Goal: Transaction & Acquisition: Purchase product/service

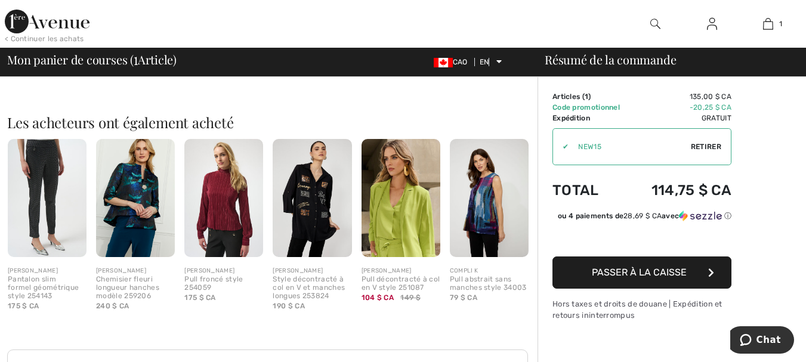
scroll to position [239, 0]
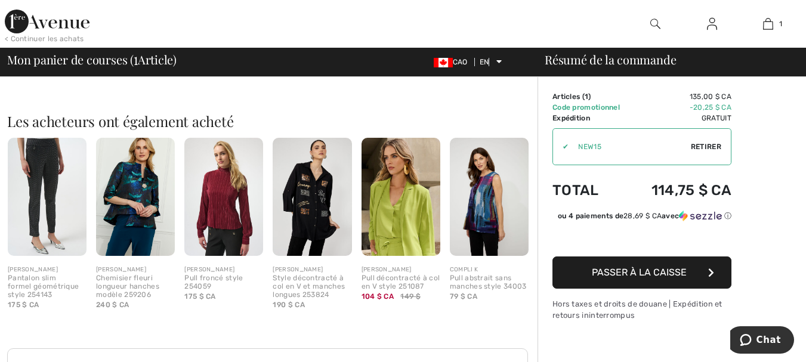
click at [313, 198] on img at bounding box center [312, 197] width 79 height 118
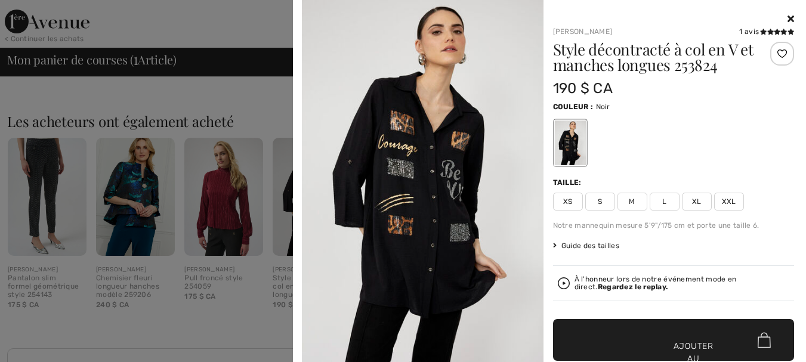
click at [425, 162] on img at bounding box center [423, 181] width 242 height 362
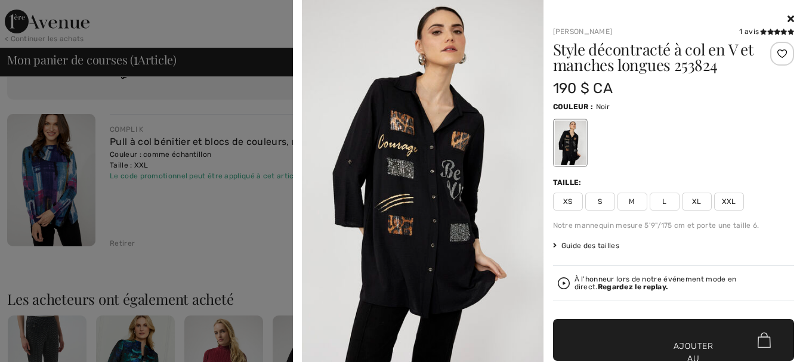
scroll to position [60, 0]
click at [787, 17] on icon at bounding box center [790, 19] width 7 height 10
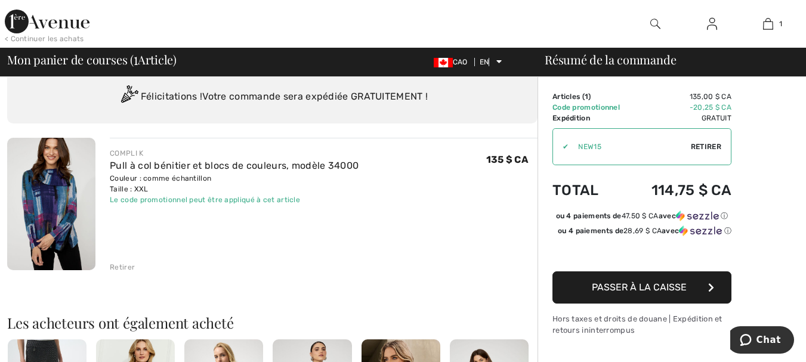
scroll to position [0, 0]
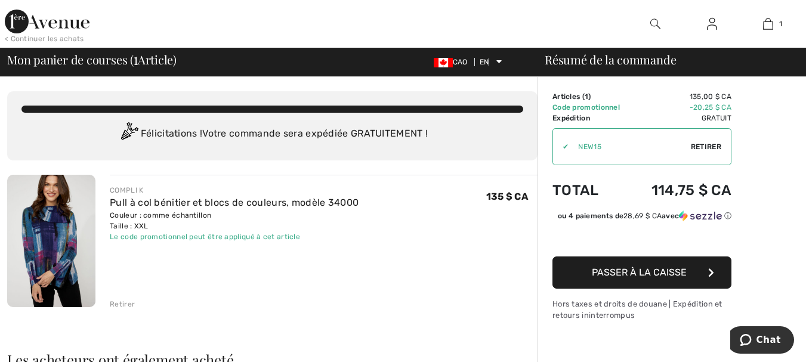
click at [49, 24] on img at bounding box center [47, 22] width 85 height 24
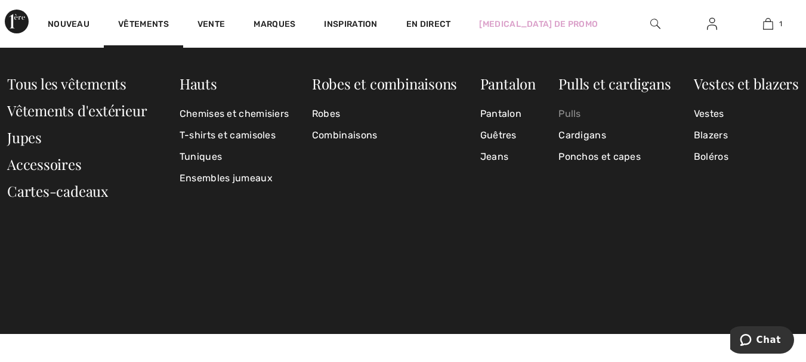
click at [570, 112] on font "Pulls" at bounding box center [569, 113] width 23 height 11
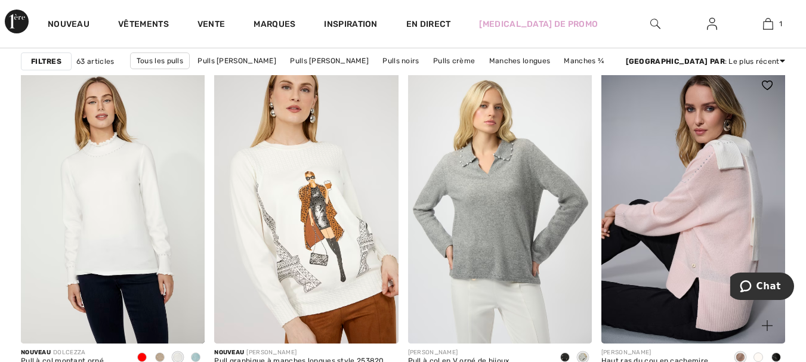
scroll to position [1133, 0]
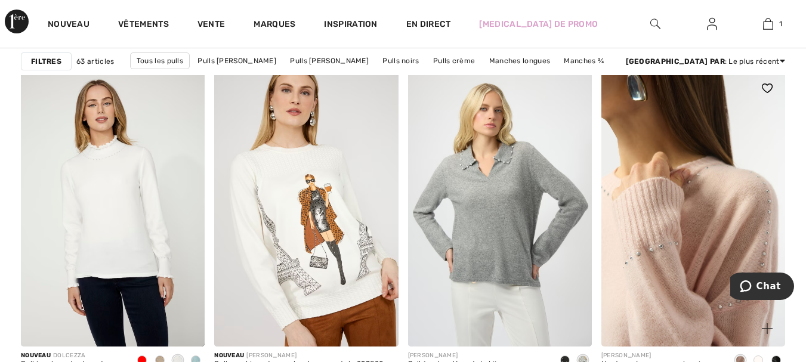
click at [715, 258] on img at bounding box center [693, 208] width 184 height 276
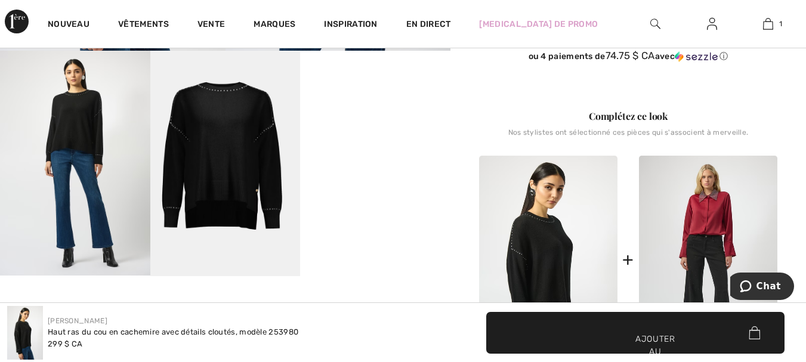
scroll to position [239, 0]
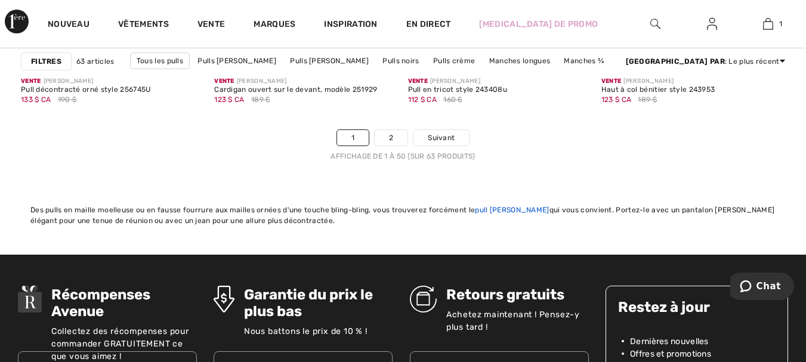
scroll to position [5308, 0]
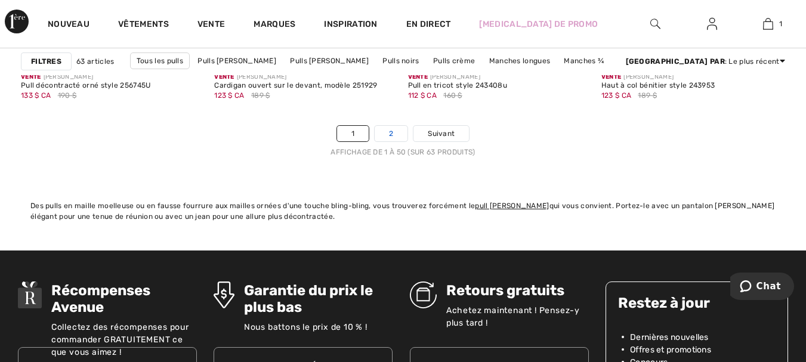
click at [400, 134] on link "2" at bounding box center [391, 134] width 33 height 16
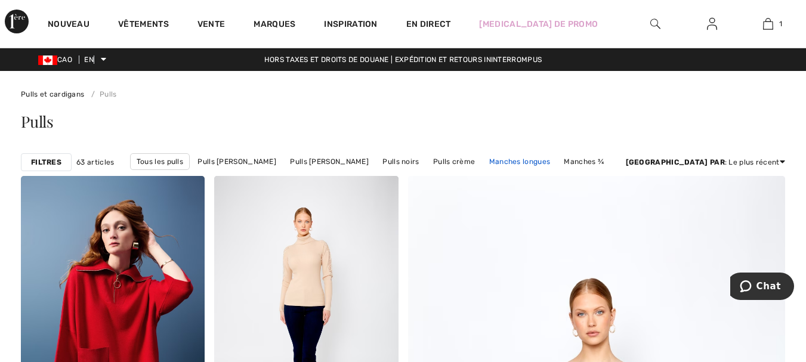
click at [494, 159] on font "Manches longues" at bounding box center [519, 161] width 61 height 8
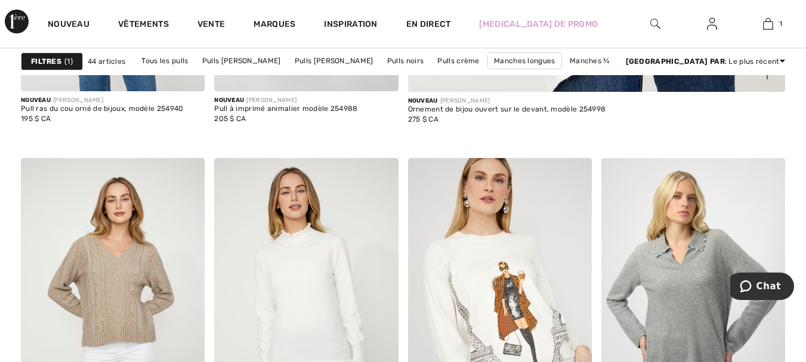
scroll to position [596, 0]
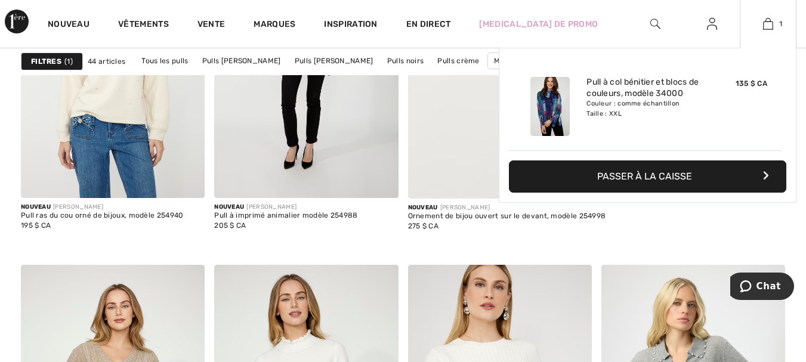
click at [654, 163] on button "Passer à la caisse" at bounding box center [647, 176] width 277 height 32
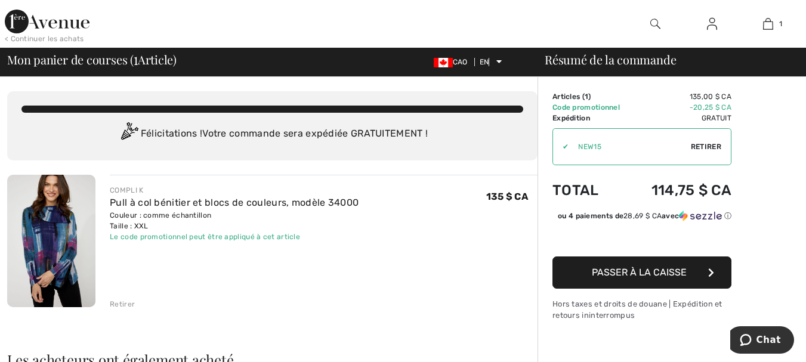
click at [710, 29] on img at bounding box center [712, 24] width 10 height 14
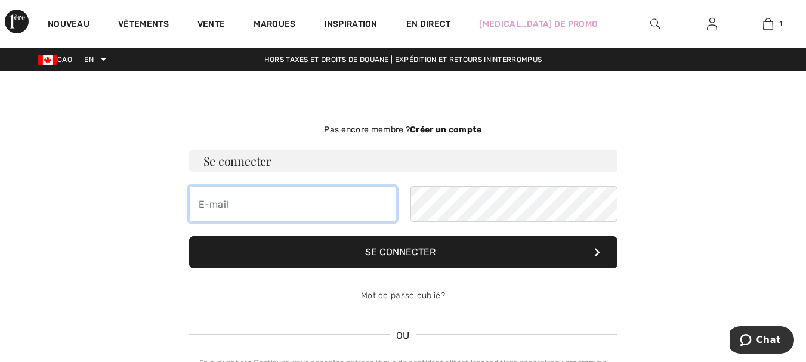
click at [249, 209] on input "email" at bounding box center [292, 204] width 207 height 36
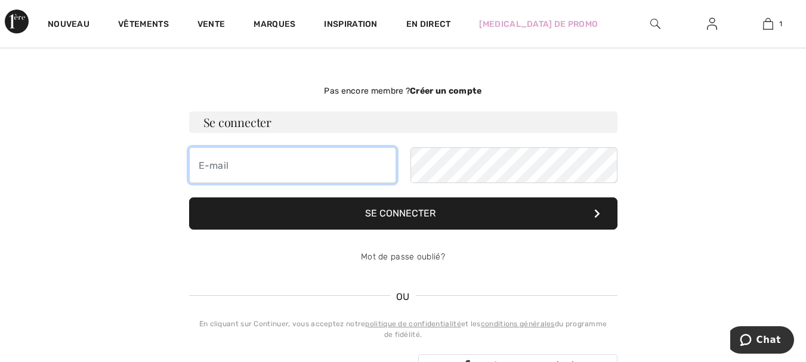
scroll to position [60, 0]
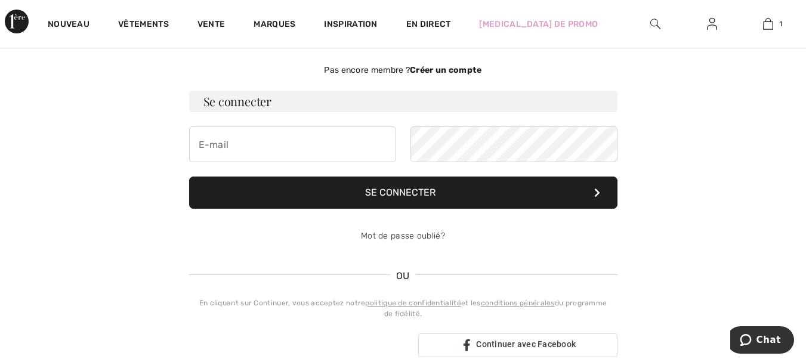
click at [463, 68] on font "Créer un compte" at bounding box center [446, 70] width 72 height 10
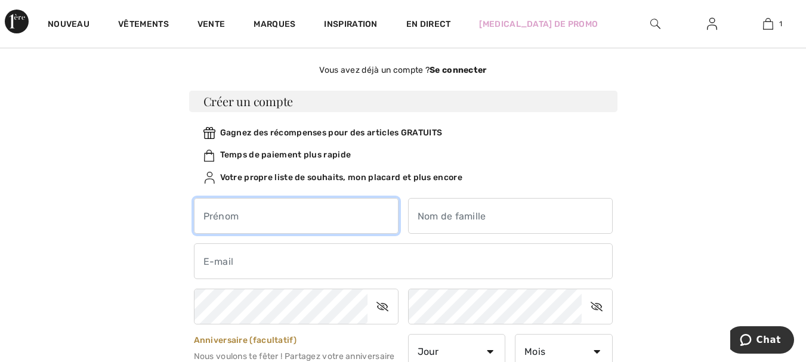
click at [262, 214] on input "text" at bounding box center [296, 216] width 205 height 36
type input "Mireille"
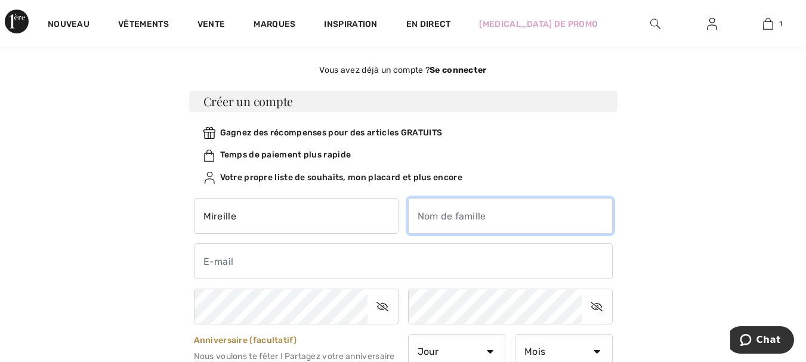
click at [442, 219] on input "text" at bounding box center [510, 216] width 205 height 36
type input "Langlois"
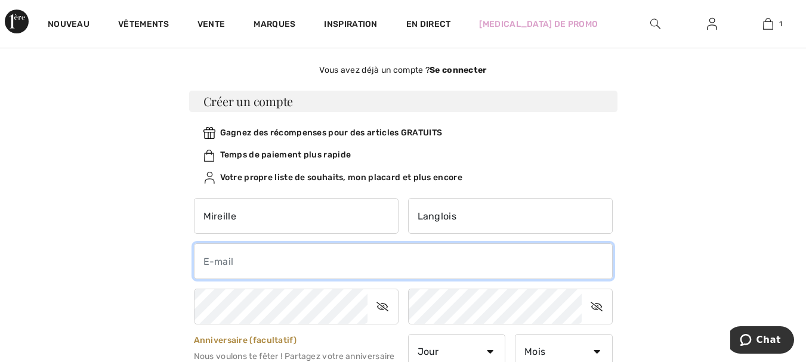
click at [308, 262] on input "email" at bounding box center [403, 261] width 419 height 36
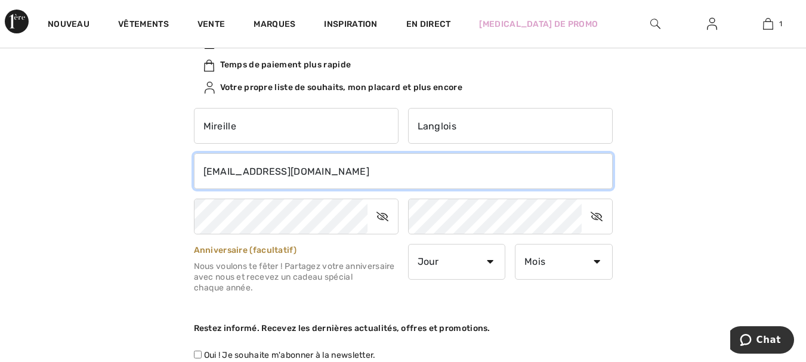
scroll to position [179, 0]
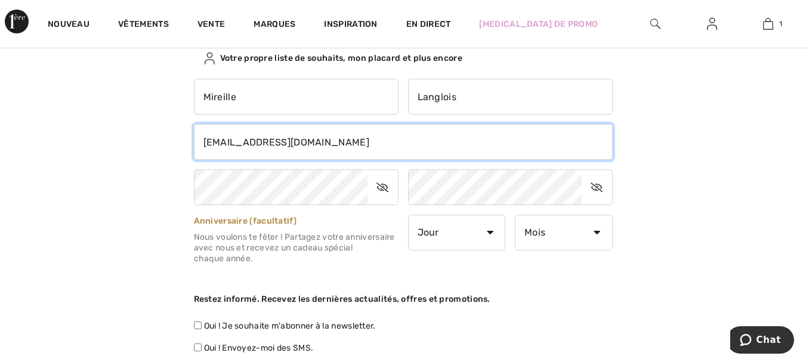
type input "mireille_langlois@yahoo.ca"
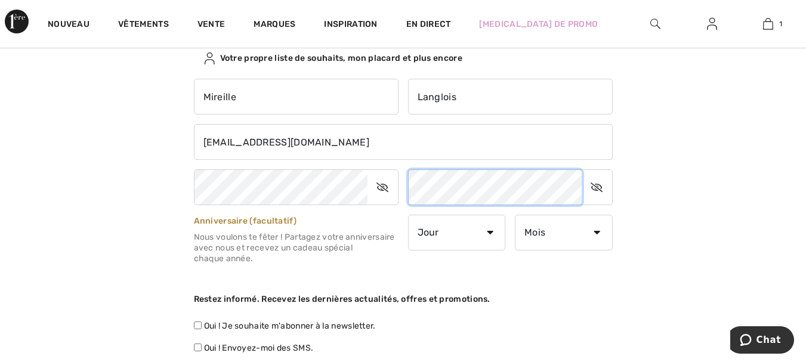
scroll to position [239, 0]
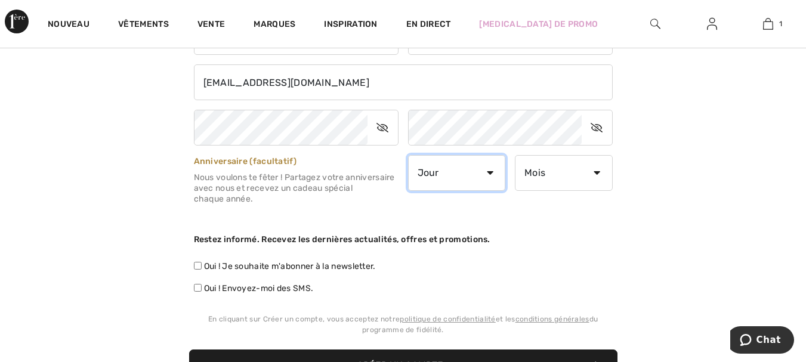
click at [491, 171] on select "Jour 1 2 3 4 5 6 7 8 9 10 11 12 13 14 15 16 17 18 19 20 21 22 23 24 25 26 27 28…" at bounding box center [457, 173] width 98 height 36
select select "9"
click at [408, 155] on select "Jour 1 2 3 4 5 6 7 8 9 10 11 12 13 14 15 16 17 18 19 20 21 22 23 24 25 26 27 28…" at bounding box center [457, 173] width 98 height 36
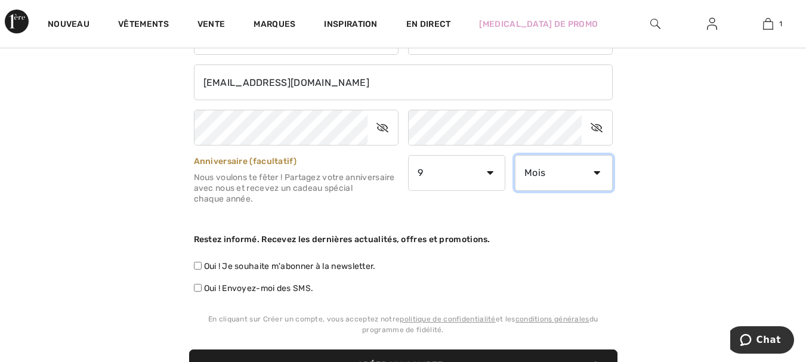
click at [592, 172] on select "Mois Janvier Février Mars Avril Peut Juin Juillet Août Septembre Octobre Novemb…" at bounding box center [564, 173] width 98 height 36
select select "10"
click at [515, 155] on select "Mois Janvier Février Mars Avril Peut Juin Juillet Août Septembre Octobre Novemb…" at bounding box center [564, 173] width 98 height 36
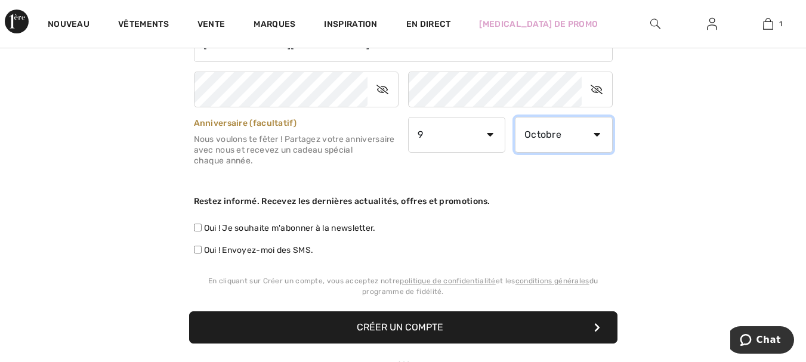
scroll to position [298, 0]
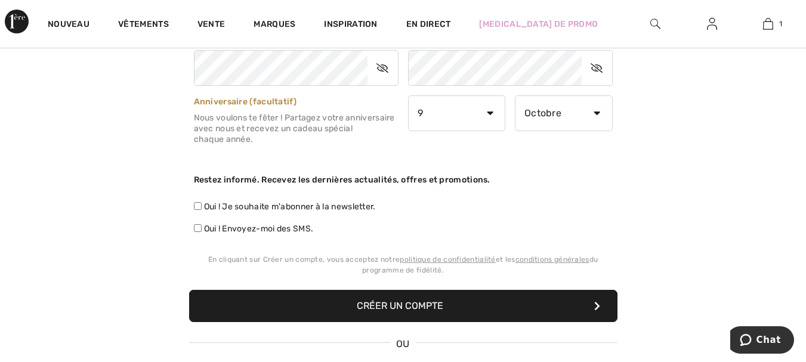
click at [412, 303] on font "Créer un compte" at bounding box center [400, 305] width 86 height 11
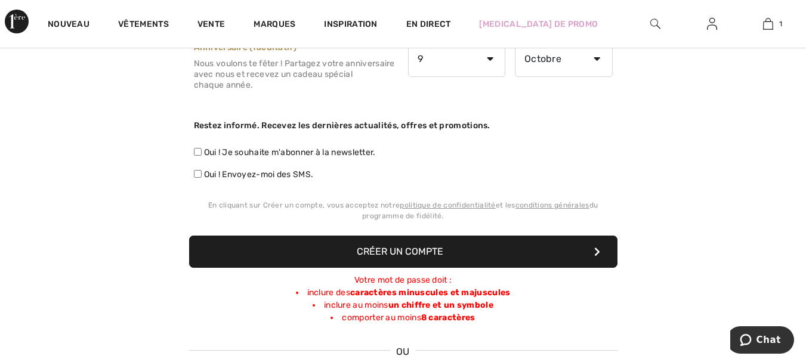
scroll to position [358, 0]
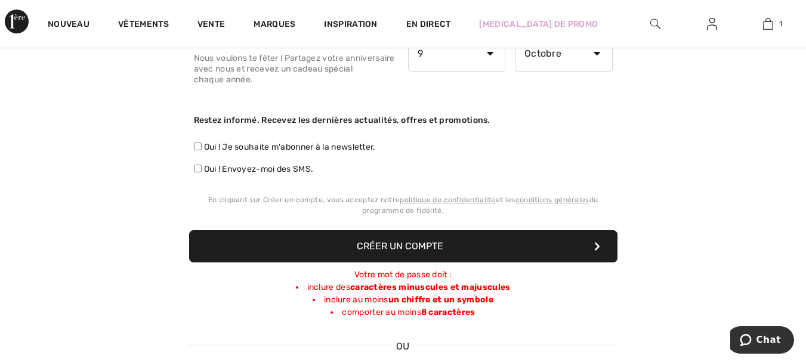
click at [376, 246] on font "Créer un compte" at bounding box center [400, 245] width 86 height 11
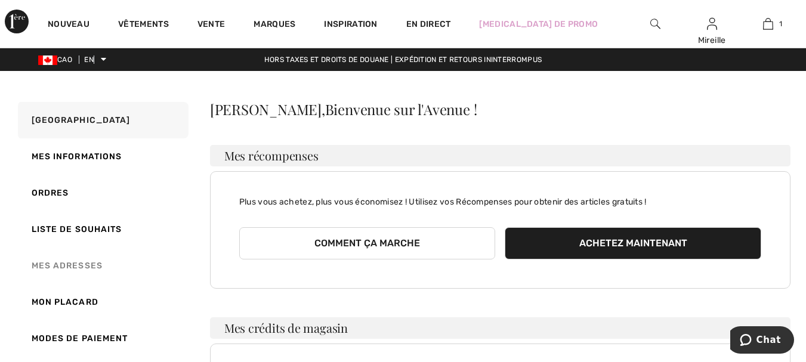
click at [60, 268] on font "Mes adresses" at bounding box center [67, 266] width 71 height 10
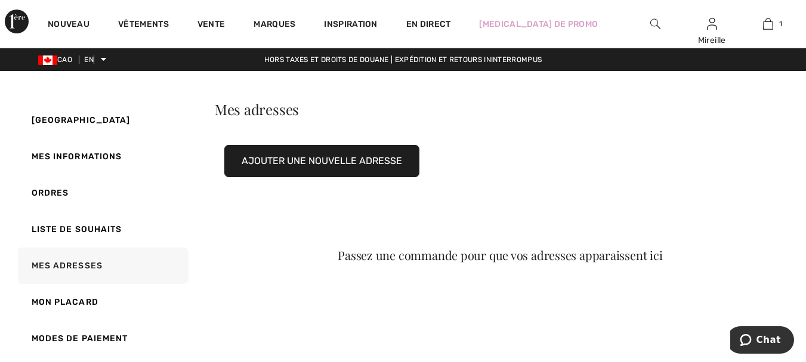
click at [315, 157] on font "Ajouter une nouvelle adresse" at bounding box center [322, 160] width 160 height 11
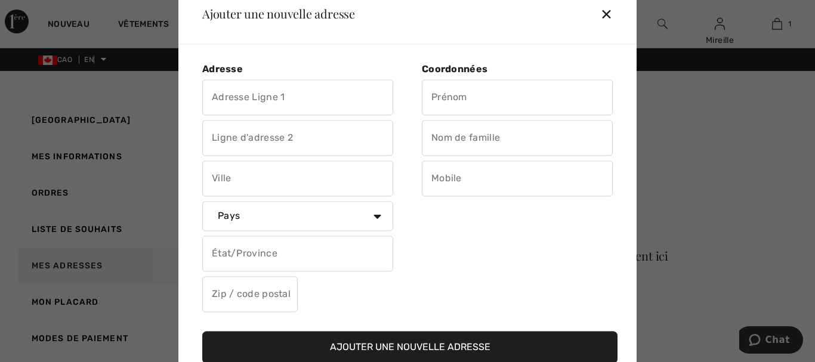
click at [246, 95] on input "text" at bounding box center [297, 97] width 191 height 36
type input "418-7300, 3e Avenue Ouest"
type input "Québec"
select select "CA"
select select "QC"
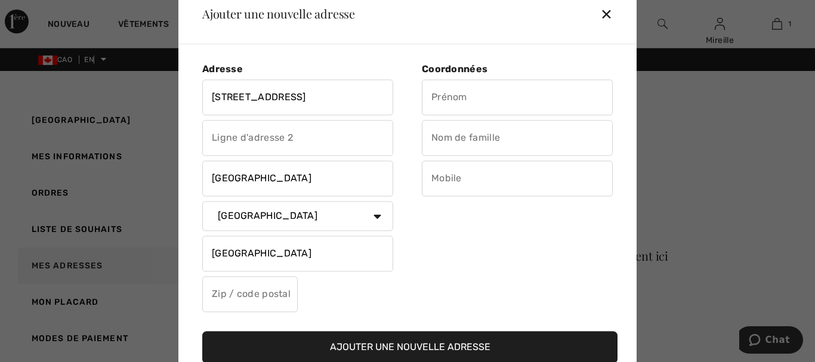
type input "G1H 7P2"
type input "Mireille"
type input "Langlois"
type input "4183802258"
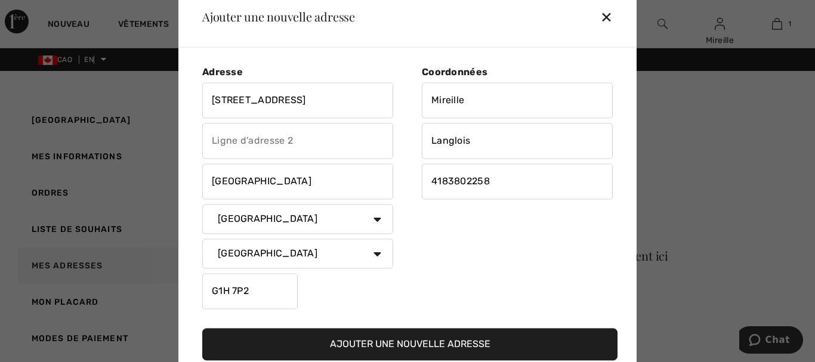
type input "G1H7P2"
click at [257, 103] on input "418-7300, 3e Avenue Ouest" at bounding box center [297, 100] width 191 height 36
type input "418-7300 3e Avenue Ouest"
click at [447, 180] on input "4183802258" at bounding box center [517, 181] width 191 height 36
click at [448, 180] on input "4183802258" at bounding box center [517, 181] width 191 height 36
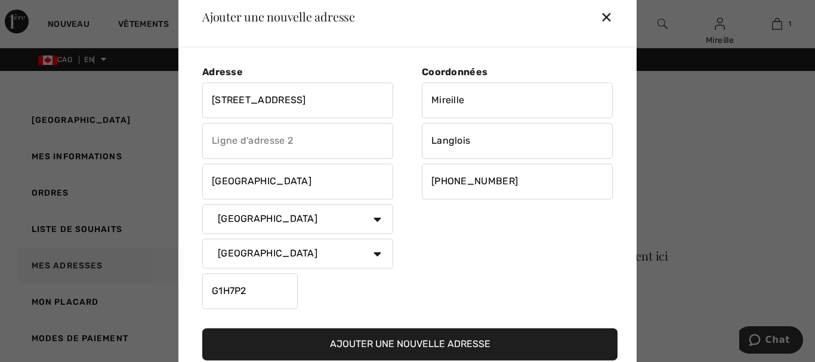
type input "4183802258"
click at [405, 342] on font "Ajouter une nouvelle adresse" at bounding box center [410, 343] width 160 height 11
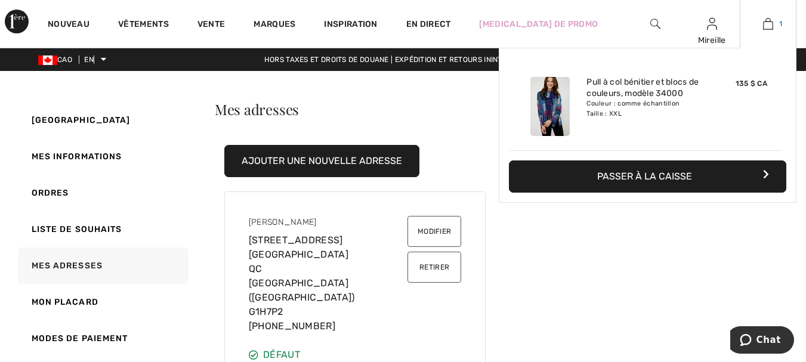
click at [767, 28] on img at bounding box center [768, 24] width 10 height 14
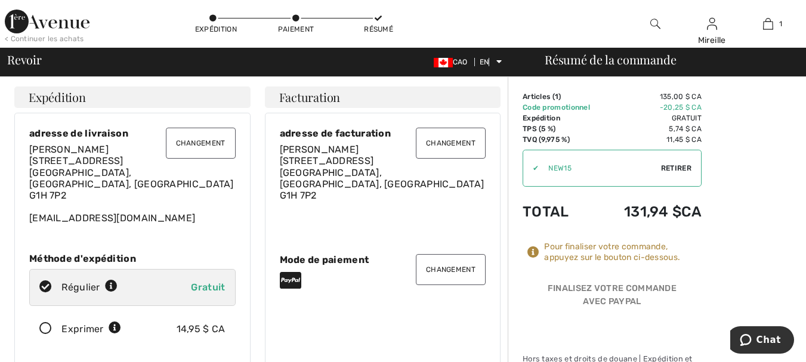
drag, startPoint x: 0, startPoint y: 0, endPoint x: 373, endPoint y: 329, distance: 497.4
click at [373, 330] on div "Changement adresse de facturation Mireille Langlois 418-7300 3E Avenue Ouest, Q…" at bounding box center [383, 240] width 236 height 255
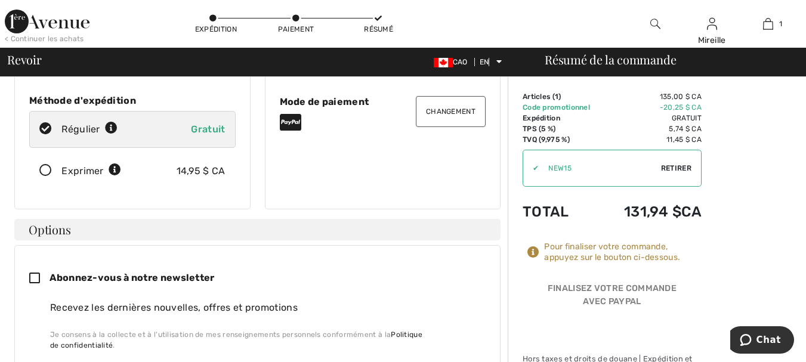
scroll to position [179, 0]
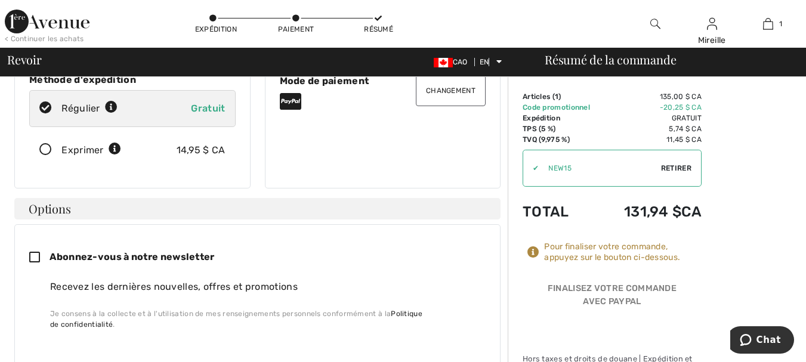
click at [35, 255] on icon at bounding box center [39, 258] width 20 height 13
checkbox input "true"
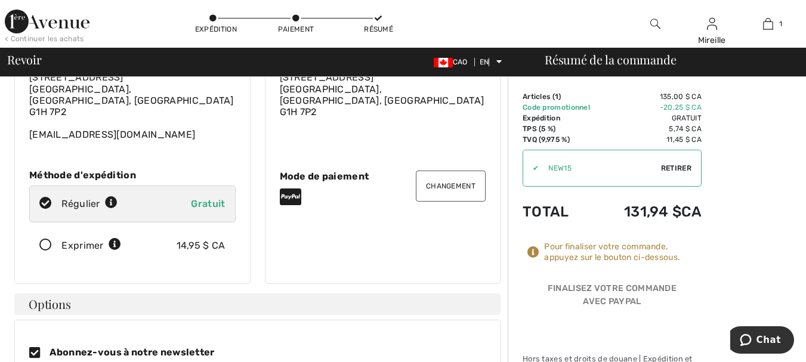
scroll to position [119, 0]
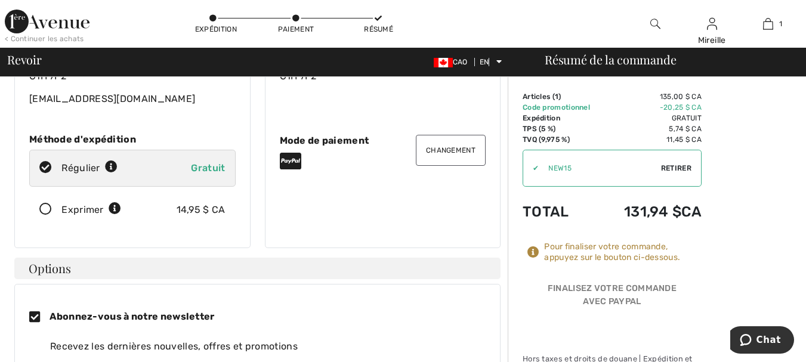
click at [205, 168] on font "Gratuit" at bounding box center [208, 167] width 34 height 11
radio input "true"
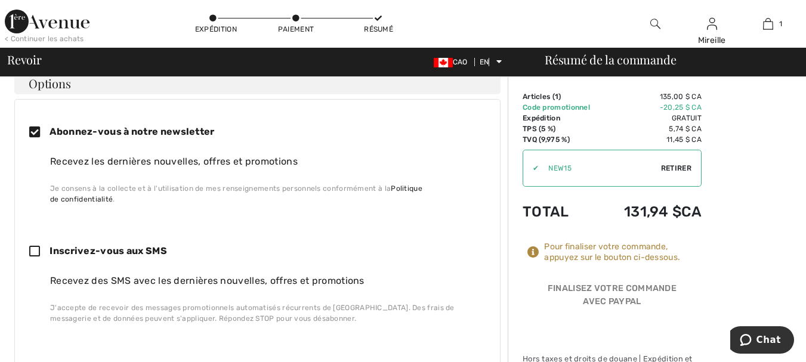
scroll to position [298, 0]
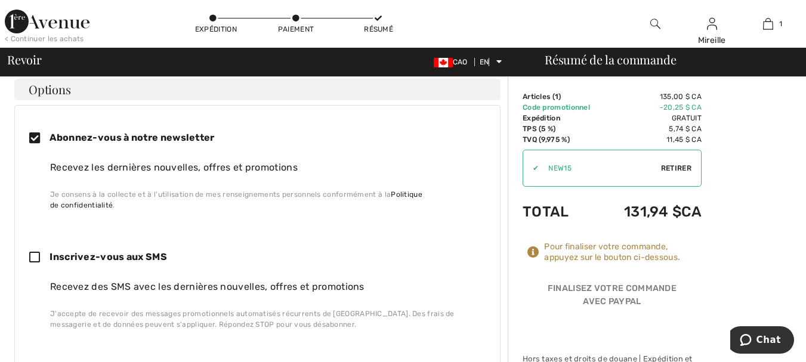
click at [36, 253] on icon at bounding box center [39, 258] width 20 height 13
checkbox input "true"
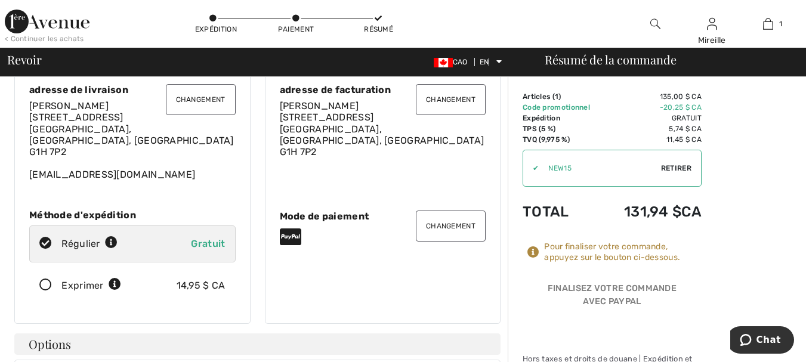
scroll to position [0, 0]
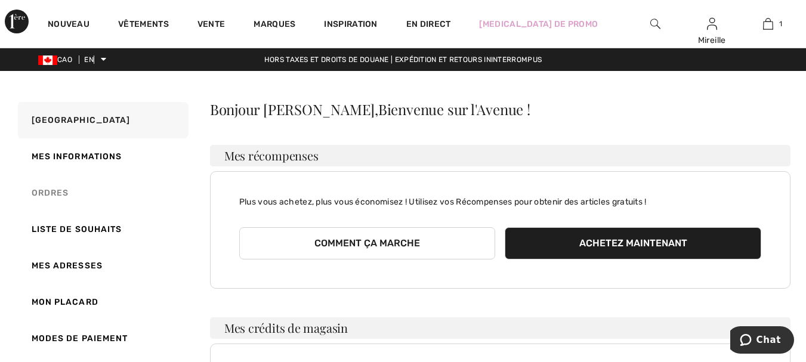
click at [52, 195] on font "Ordres" at bounding box center [51, 193] width 38 height 10
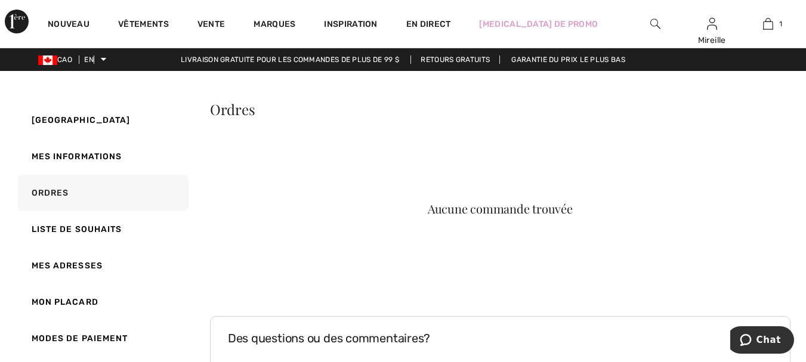
scroll to position [60, 0]
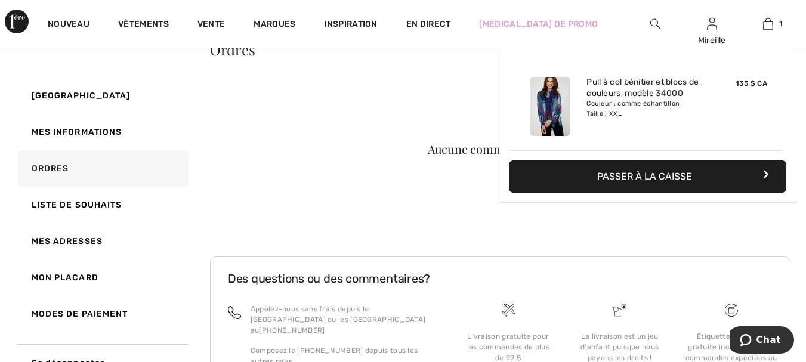
click at [602, 233] on div "Ajouté au panier Compli K Pull à col bénitier et blocs de couleurs, modèle 3400…" at bounding box center [648, 154] width 298 height 212
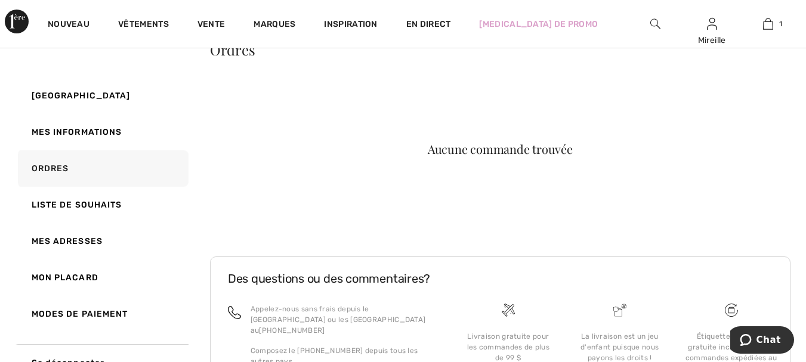
click at [617, 206] on div "Aucune commande trouvée" at bounding box center [500, 156] width 580 height 143
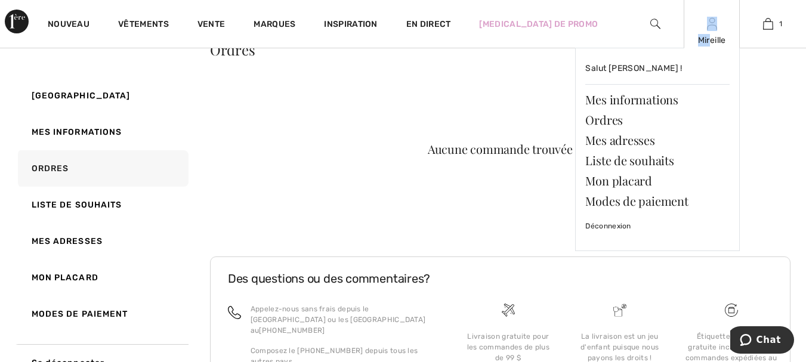
click at [710, 33] on div "Mireille Salut Mireille ! Mes informations Ordres Mes adresses Liste de souhait…" at bounding box center [712, 24] width 57 height 48
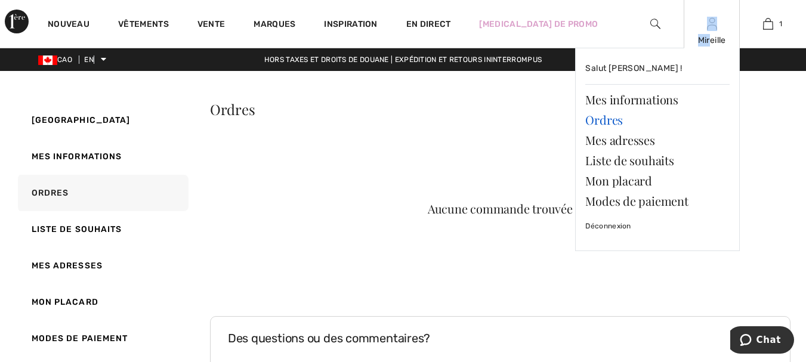
click at [596, 115] on font "Ordres" at bounding box center [604, 120] width 38 height 16
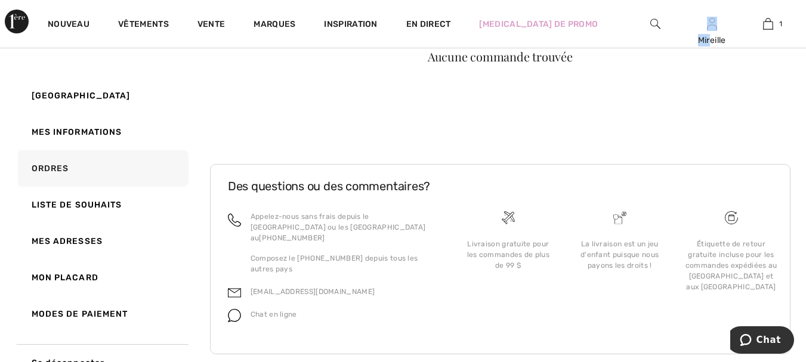
scroll to position [163, 0]
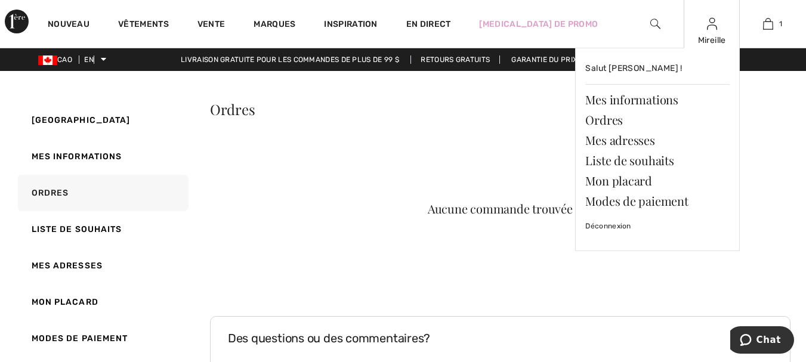
click at [704, 34] on div "Mireille" at bounding box center [711, 40] width 55 height 13
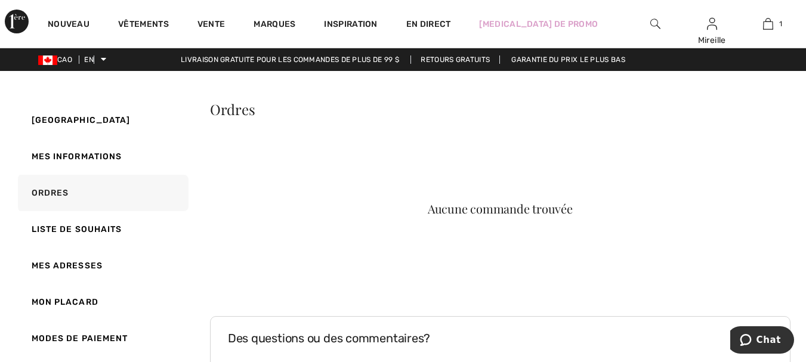
drag, startPoint x: 703, startPoint y: 146, endPoint x: 697, endPoint y: 149, distance: 7.5
click at [704, 146] on div "Aucune commande trouvée" at bounding box center [500, 216] width 580 height 143
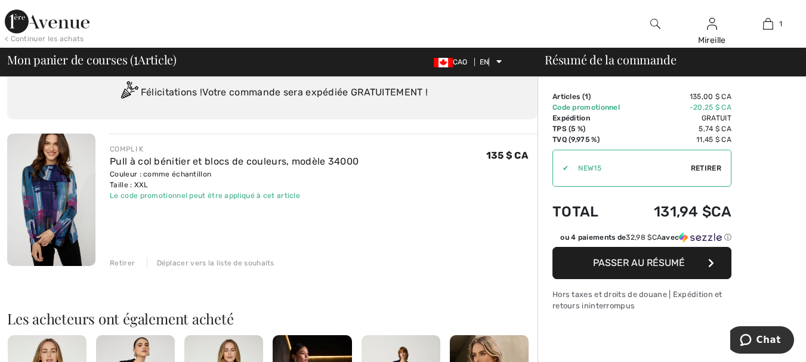
scroll to position [60, 0]
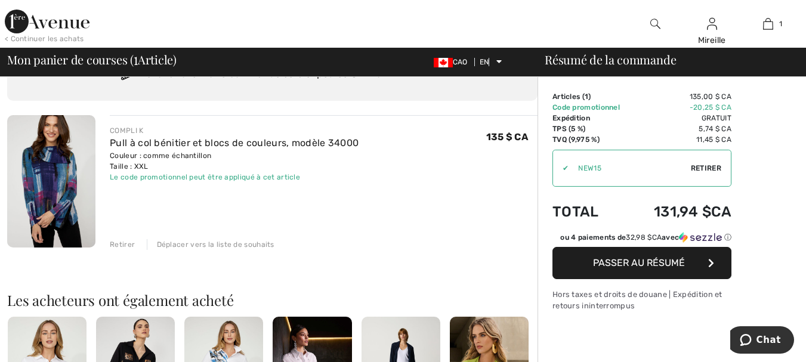
click at [630, 259] on font "Passer au résumé" at bounding box center [639, 262] width 92 height 11
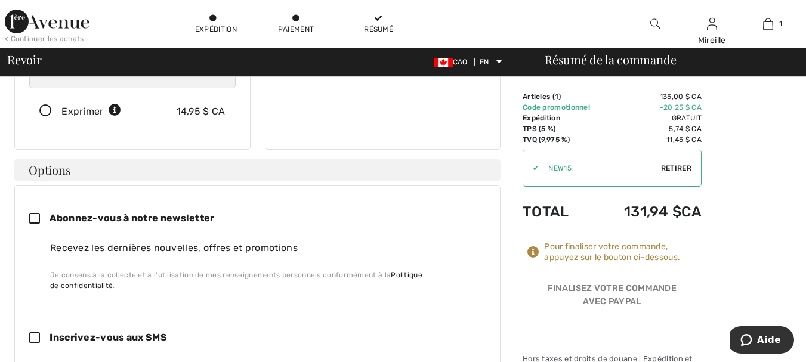
scroll to position [239, 0]
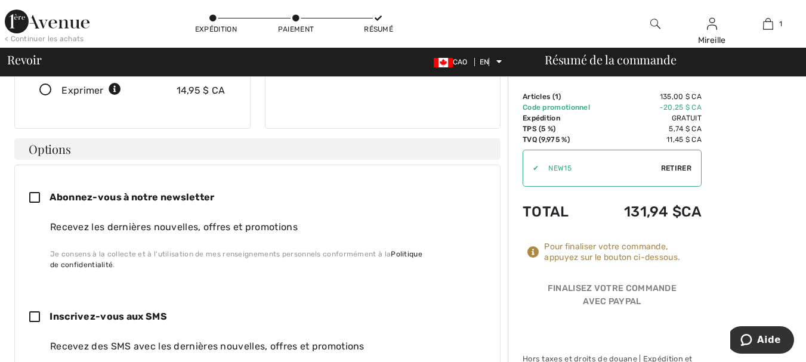
click at [37, 311] on icon at bounding box center [39, 317] width 20 height 13
checkbox input "true"
drag, startPoint x: 38, startPoint y: 198, endPoint x: 86, endPoint y: 211, distance: 50.1
click at [42, 201] on icon at bounding box center [39, 198] width 20 height 13
checkbox input "true"
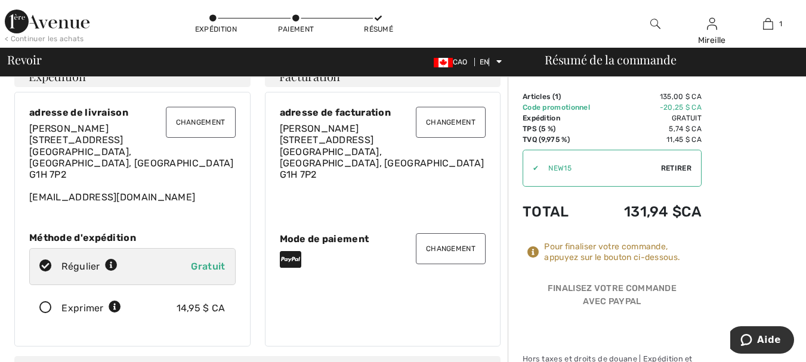
scroll to position [0, 0]
